Goal: Transaction & Acquisition: Purchase product/service

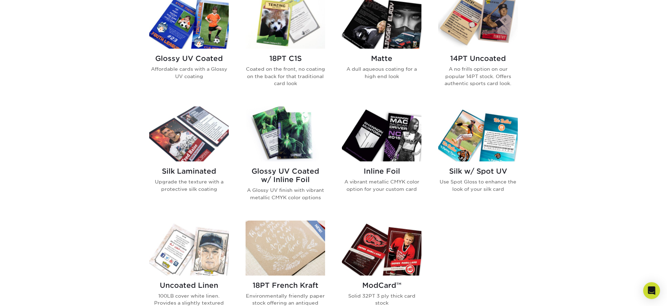
scroll to position [325, 0]
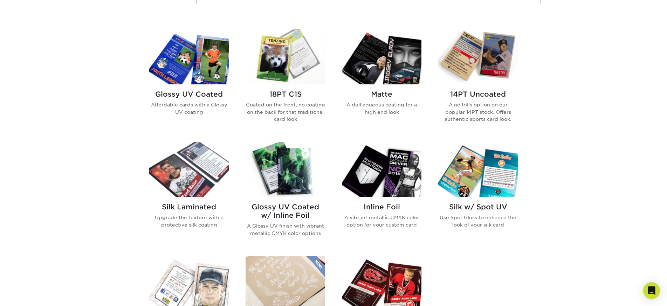
click at [468, 93] on h2 "14PT Uncoated" at bounding box center [478, 94] width 80 height 8
click at [296, 69] on img at bounding box center [286, 56] width 80 height 55
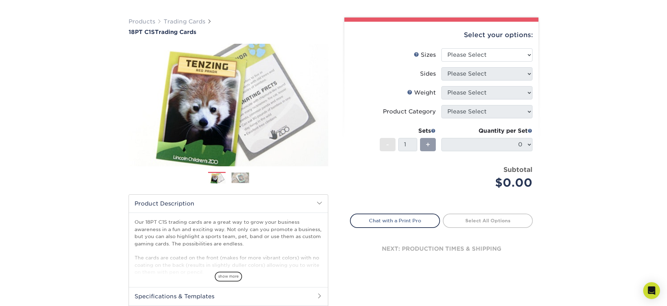
scroll to position [69, 0]
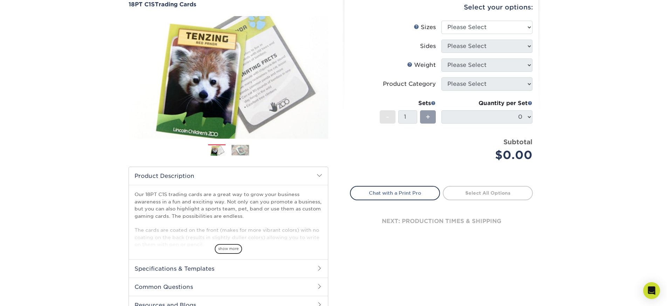
click at [243, 150] on img at bounding box center [241, 150] width 18 height 11
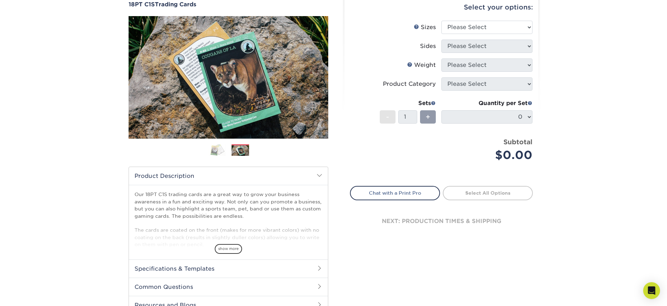
click at [214, 152] on img at bounding box center [217, 150] width 18 height 12
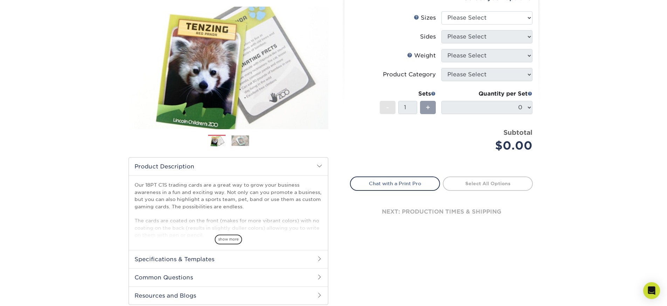
scroll to position [105, 0]
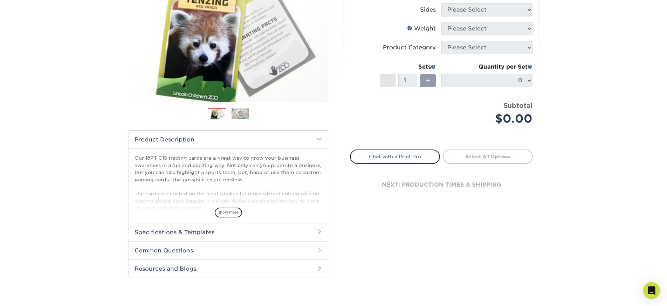
click at [228, 211] on span "show more" at bounding box center [228, 212] width 27 height 9
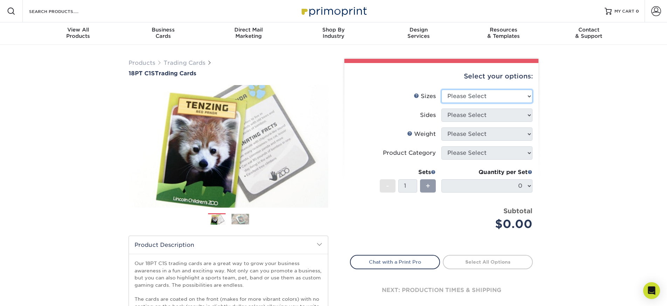
select select "2.50x3.50"
select select "13abbda7-1d64-4f25-8bb2-c179b224825d"
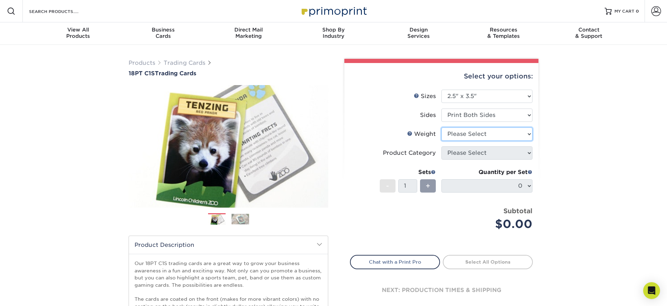
select select "18PTC1S"
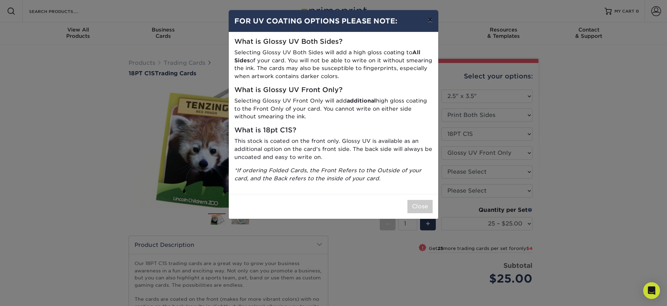
click at [433, 19] on button "×" at bounding box center [430, 20] width 16 height 20
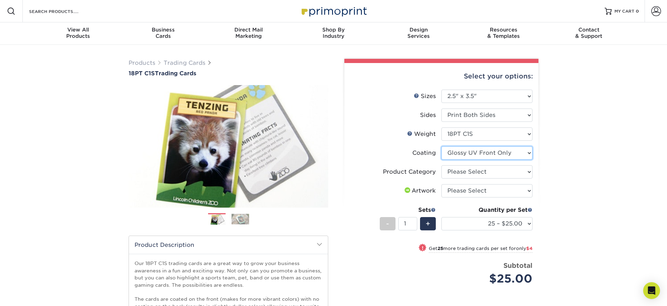
select select "3e7618de-abca-4bda-9f97-8b9129e913d8"
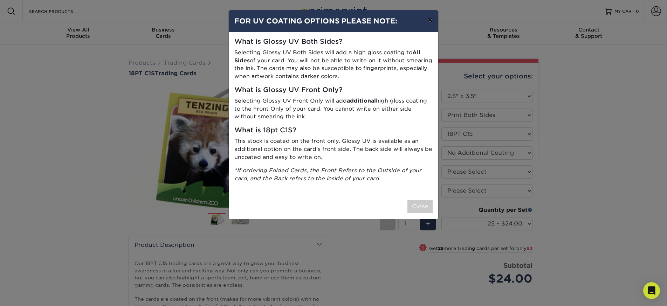
click at [431, 23] on button "×" at bounding box center [430, 20] width 16 height 20
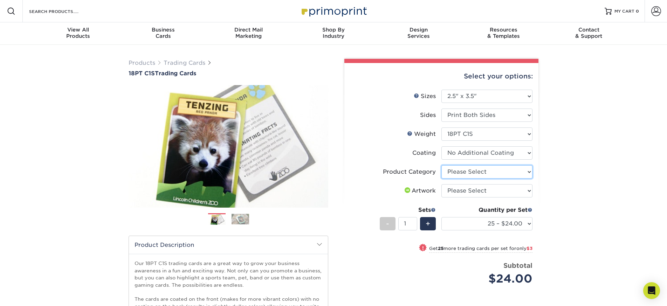
select select "c2f9bce9-36c2-409d-b101-c29d9d031e18"
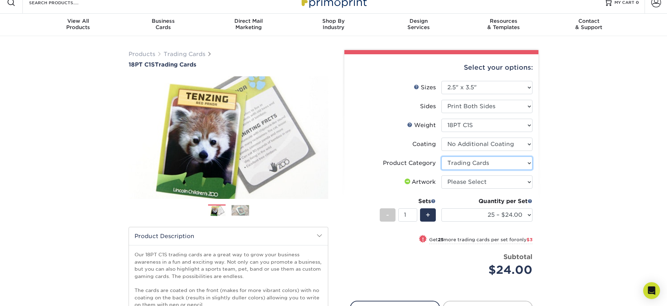
scroll to position [31, 0]
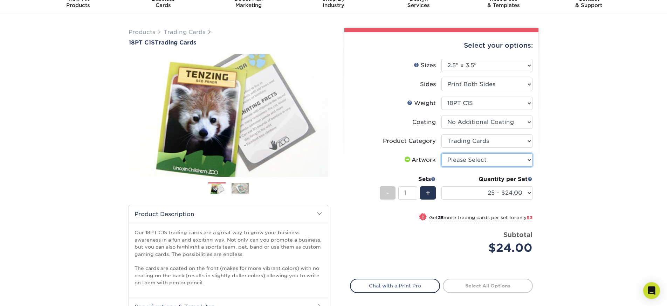
select select "upload"
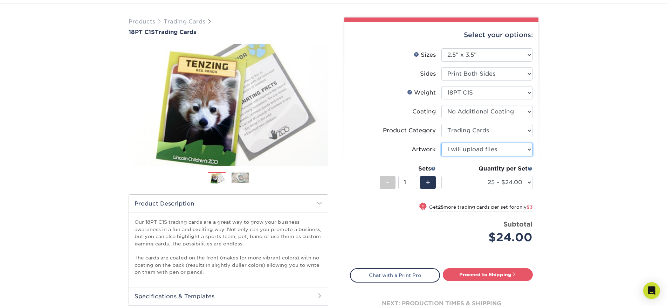
scroll to position [58, 0]
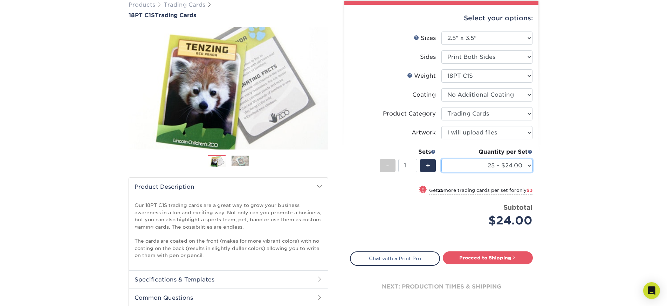
select select "25 – $24.00"
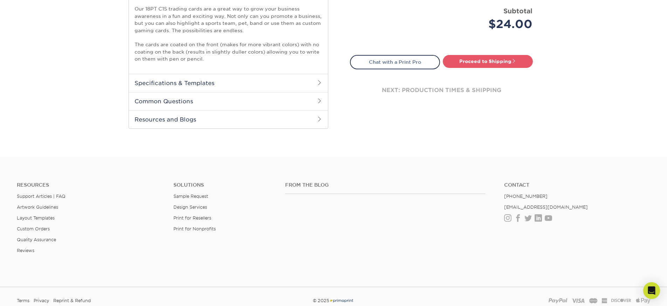
scroll to position [0, 0]
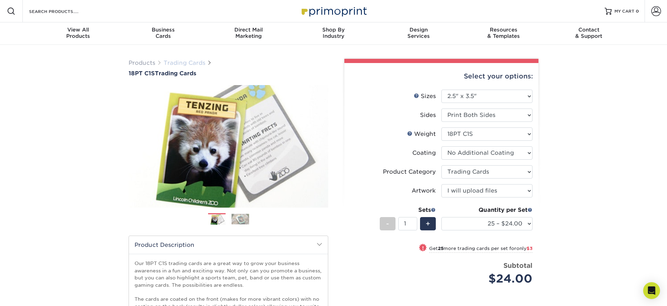
click at [178, 63] on link "Trading Cards" at bounding box center [185, 63] width 42 height 7
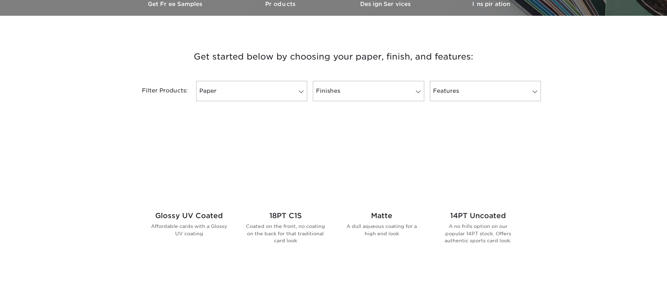
scroll to position [321, 0]
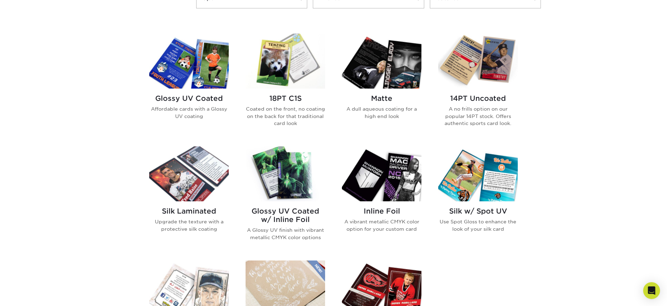
click at [393, 188] on img at bounding box center [382, 173] width 80 height 55
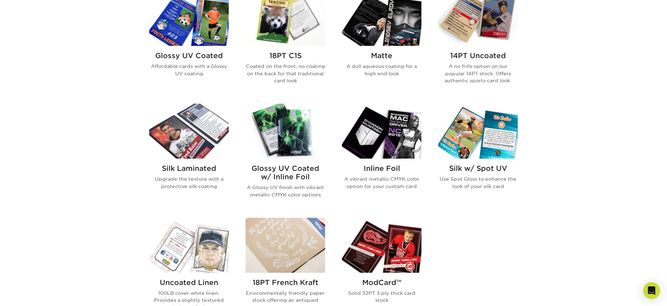
scroll to position [397, 0]
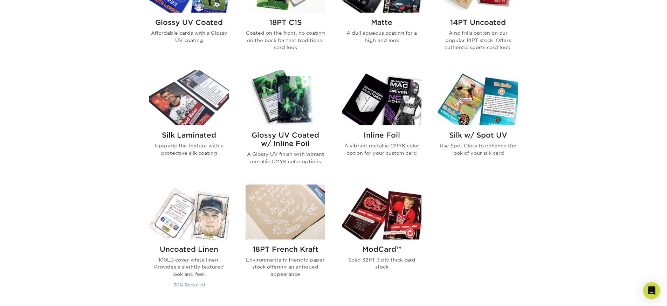
click at [211, 227] on img at bounding box center [189, 212] width 80 height 55
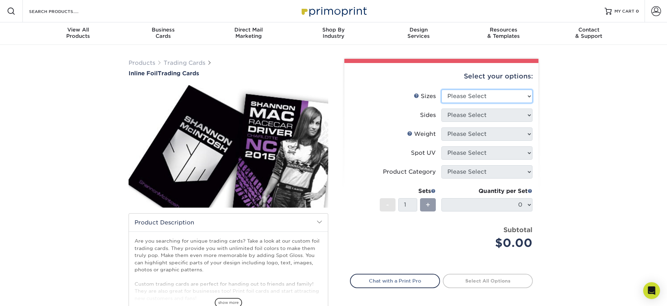
select select "2.50x3.50"
select select "e9e9dfb3-fba1-4d60-972c-fd9ca5904d33"
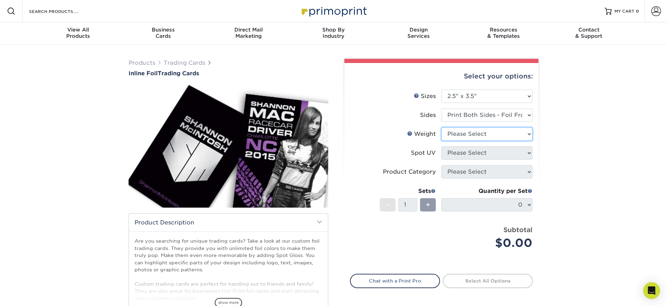
select select "16PT"
select select "3"
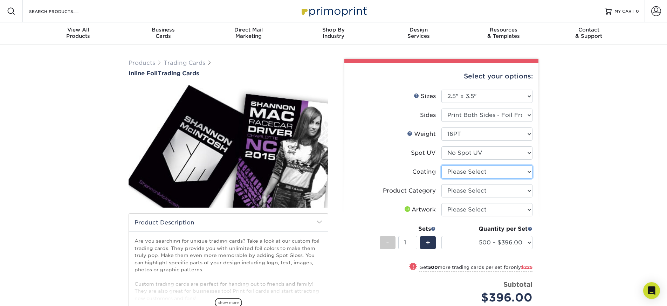
select select "3e7618de-abca-4bda-9f97-8b9129e913d8"
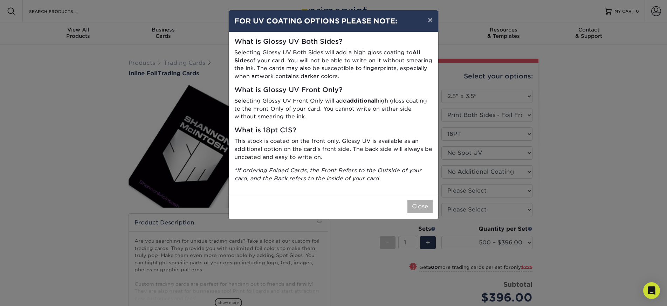
click at [426, 200] on button "Close" at bounding box center [419, 206] width 25 height 13
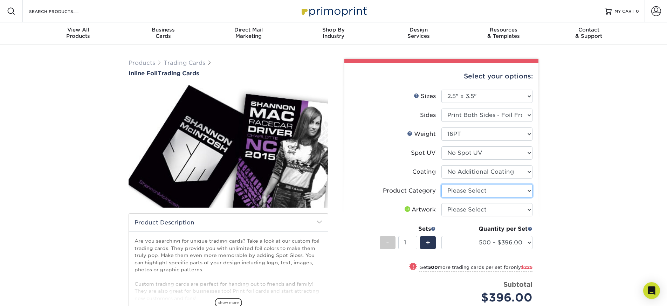
select select "c2f9bce9-36c2-409d-b101-c29d9d031e18"
select select "upload"
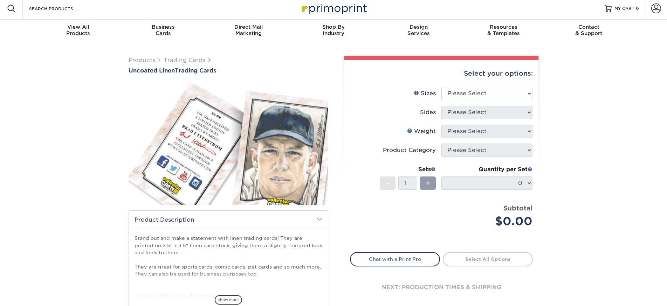
scroll to position [29, 0]
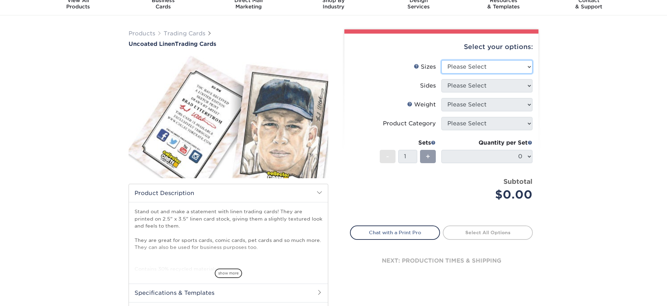
select select "2.50x3.50"
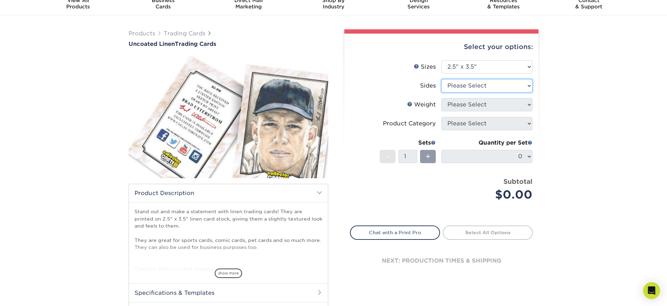
select select "13abbda7-1d64-4f25-8bb2-c179b224825d"
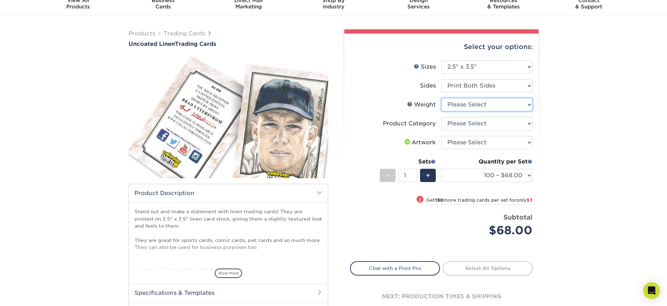
select select "100LB"
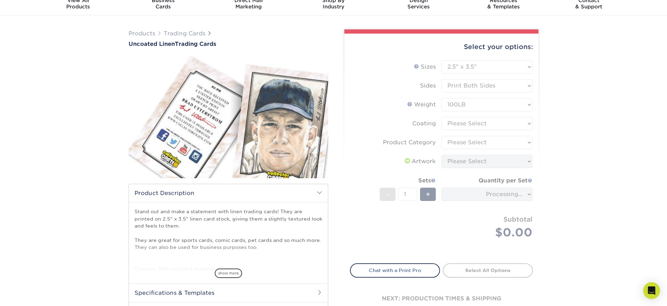
click at [485, 126] on form "Sizes Help Sizes Please Select 2.5" x 3.5" Sides Please Select 100LB -" at bounding box center [441, 157] width 183 height 195
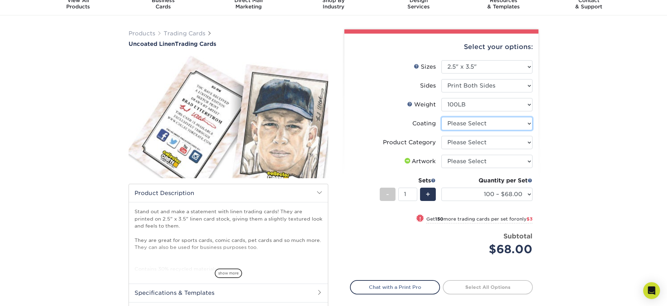
select select "3e7618de-abca-4bda-9f97-8b9129e913d8"
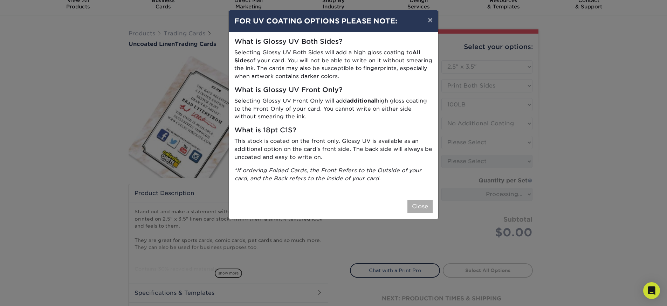
click at [415, 204] on button "Close" at bounding box center [419, 206] width 25 height 13
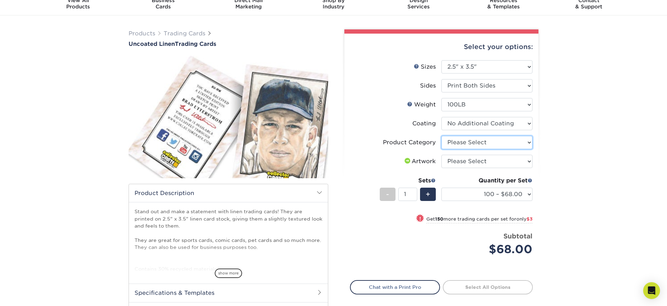
select select "c2f9bce9-36c2-409d-b101-c29d9d031e18"
select select "upload"
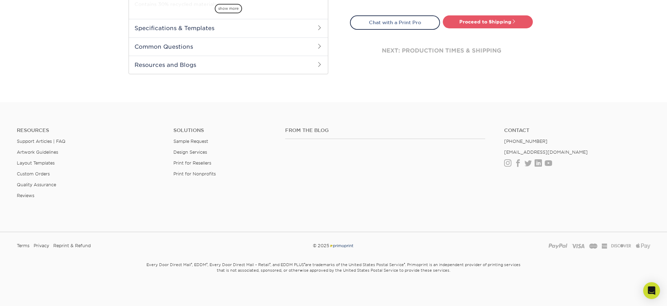
scroll to position [0, 0]
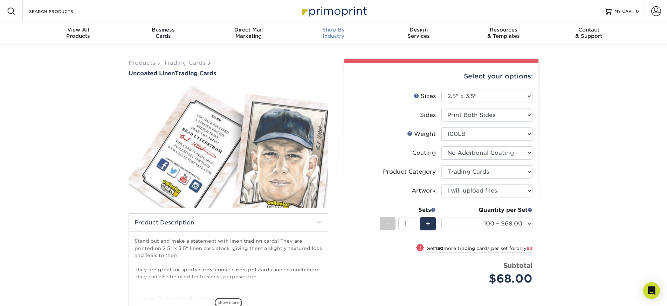
click at [334, 37] on div "Shop By Industry" at bounding box center [333, 33] width 85 height 13
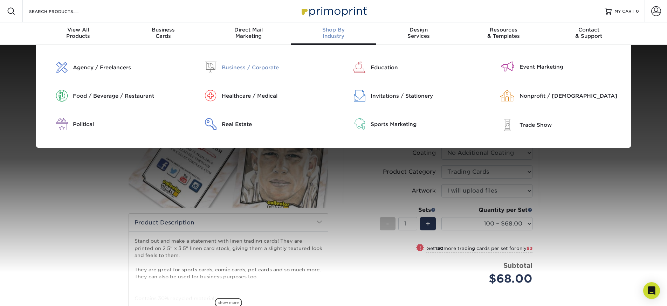
click at [233, 68] on div "Business / Corporate" at bounding box center [275, 68] width 107 height 8
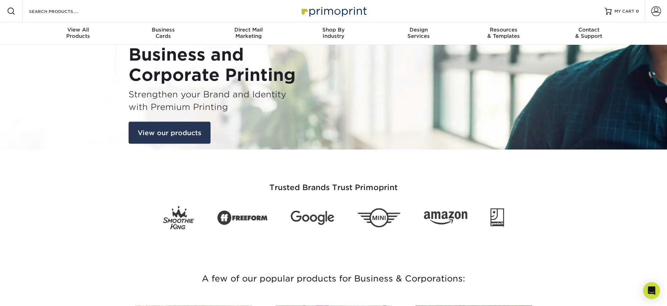
click at [158, 130] on link "View our products" at bounding box center [170, 133] width 82 height 22
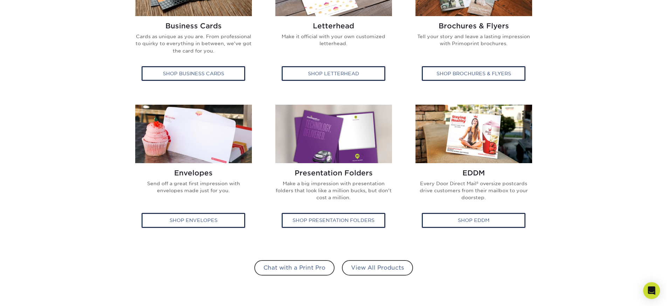
scroll to position [482, 0]
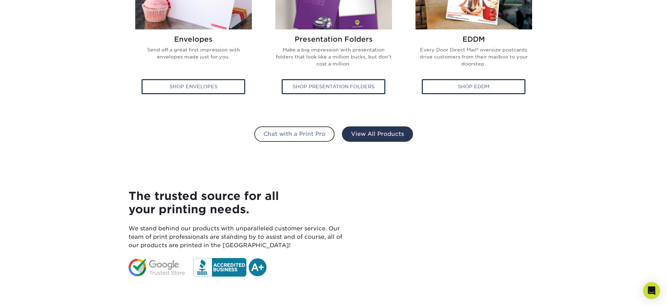
click at [392, 137] on link "View All Products" at bounding box center [377, 133] width 71 height 15
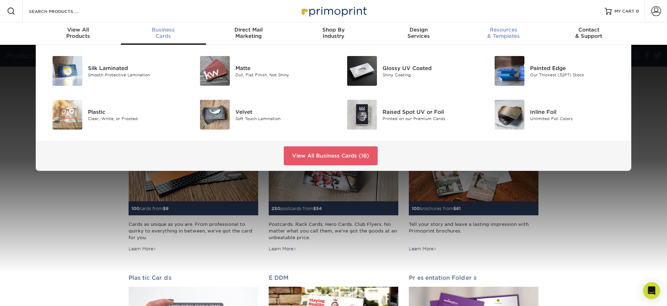
click at [506, 35] on div "Resources & Templates" at bounding box center [503, 33] width 85 height 13
